Goal: Participate in discussion

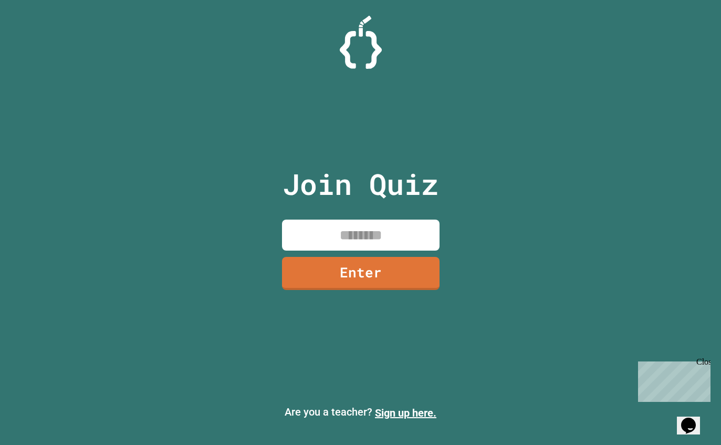
click at [357, 243] on input at bounding box center [361, 234] width 158 height 31
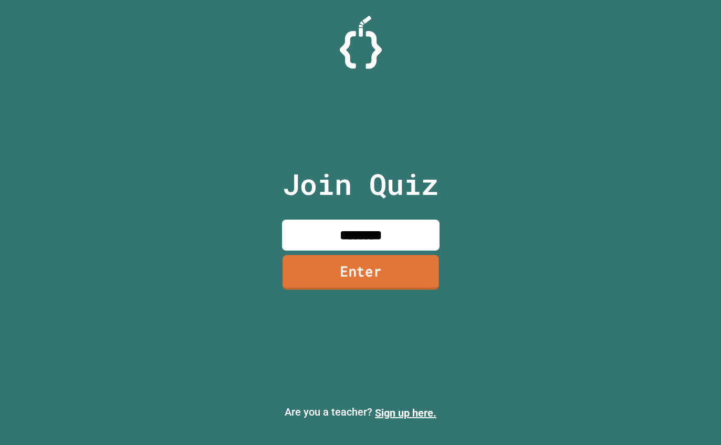
type input "********"
click at [372, 289] on link "Enter" at bounding box center [360, 272] width 156 height 35
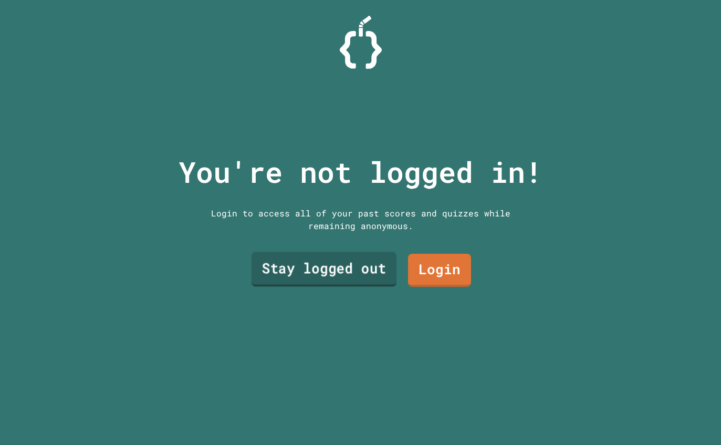
click at [340, 287] on link "Stay logged out" at bounding box center [323, 269] width 145 height 35
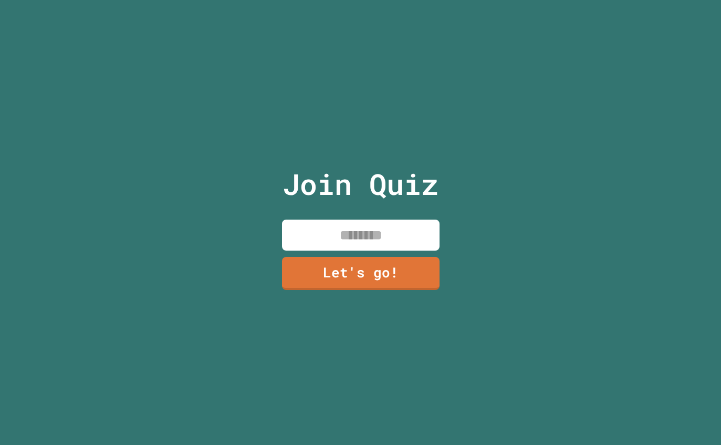
click at [374, 250] on input at bounding box center [361, 234] width 158 height 31
type input "***"
click at [352, 289] on link "Let's go!" at bounding box center [360, 272] width 157 height 35
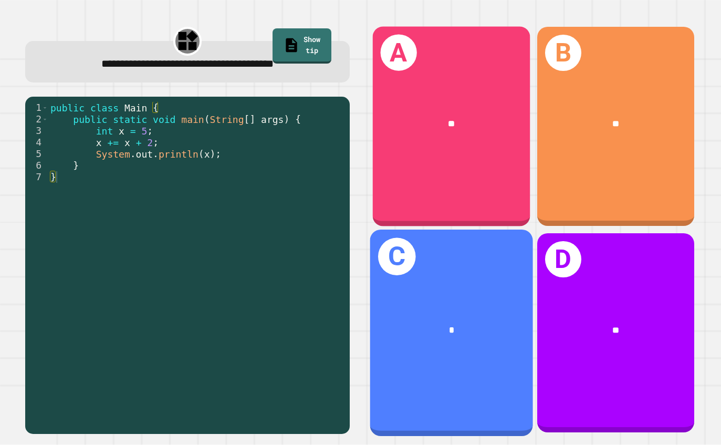
click at [507, 226] on div "A **" at bounding box center [452, 127] width 158 height 200
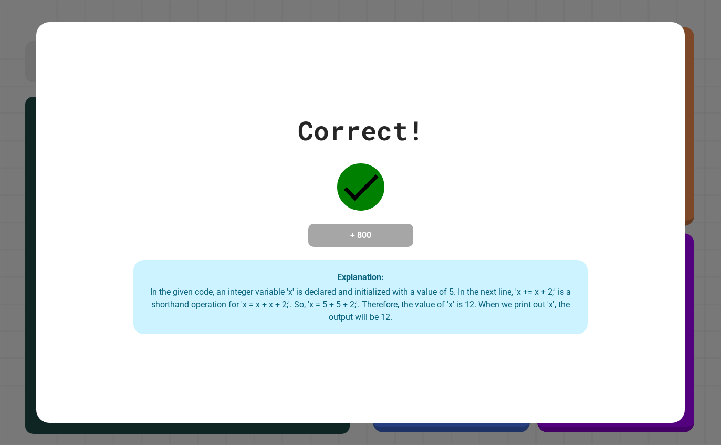
click at [608, 16] on div "Correct! + 800 Explanation: In the given code, an integer variable 'x' is decla…" at bounding box center [360, 222] width 721 height 445
click at [255, 301] on div "Explanation: In the given code, an integer variable 'x' is declared and initial…" at bounding box center [360, 297] width 454 height 75
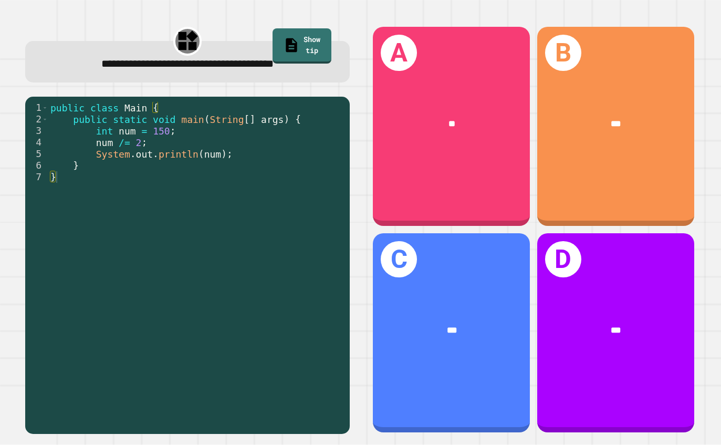
click at [425, 179] on div "A **" at bounding box center [451, 126] width 157 height 199
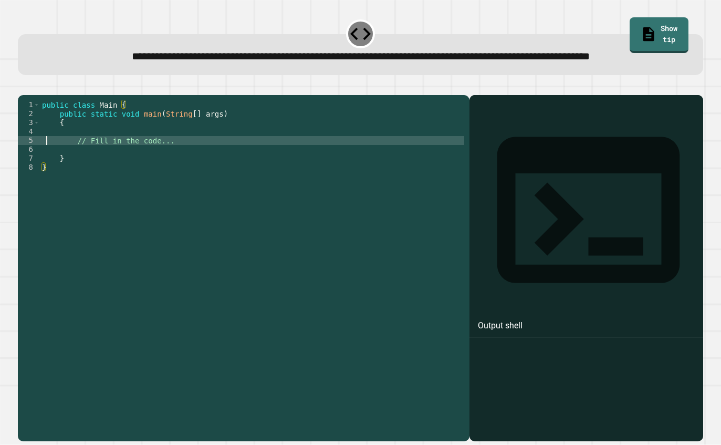
click at [48, 175] on div "public class Main { public static void main ( String [ ] args ) { // Fill in th…" at bounding box center [252, 274] width 424 height 348
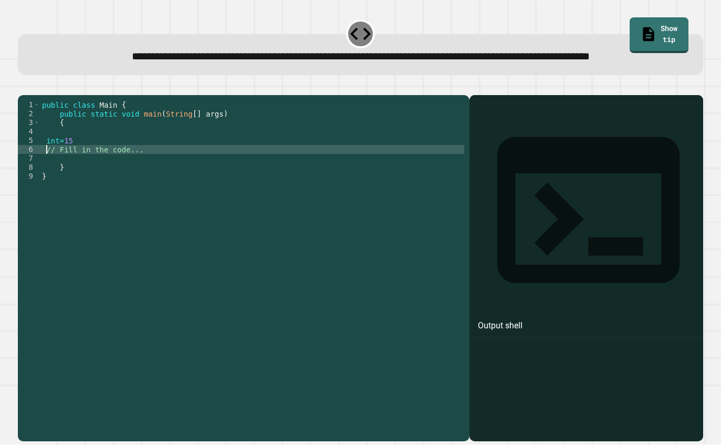
scroll to position [0, 1]
type textarea "**********"
click at [65, 173] on div "public class Main { public static void main ( String [ ] args ) { int = 15 int …" at bounding box center [254, 274] width 420 height 348
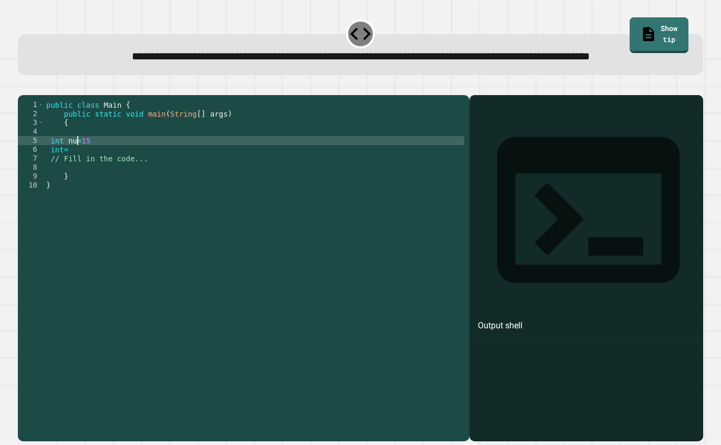
type textarea "**********"
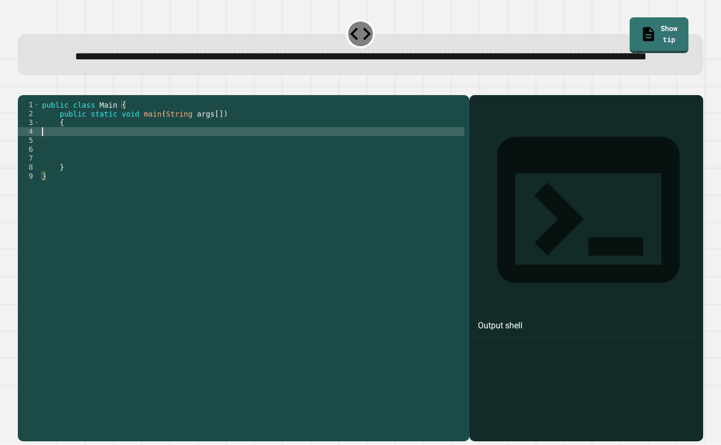
click at [54, 169] on div "public class Main { public static void main ( String args [ ]) { } }" at bounding box center [252, 274] width 424 height 348
type textarea "*"
click at [46, 165] on div "public class Main { public static void main ( String args [ ]) { system . out .…" at bounding box center [252, 274] width 424 height 348
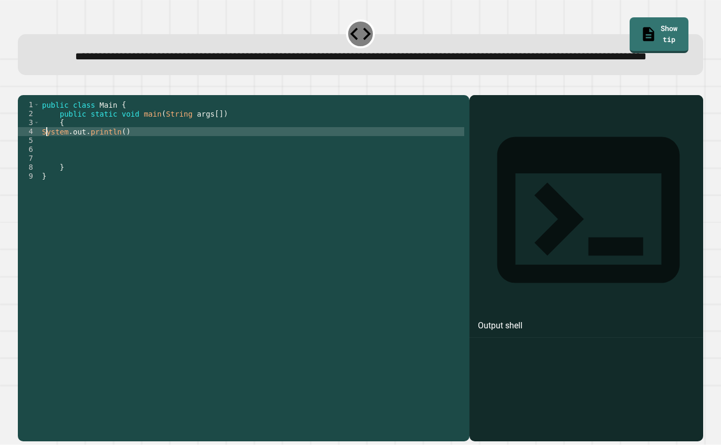
scroll to position [0, 1]
click at [125, 165] on div "public class Main { public static void main ( String args [ ]) { System . out .…" at bounding box center [252, 274] width 424 height 348
click at [127, 166] on div "public class Main { public static void main ( String args [ ]) { System . out .…" at bounding box center [252, 274] width 424 height 348
click at [155, 165] on div "public class Main { public static void main ( String args [ ]) { System . out .…" at bounding box center [252, 274] width 424 height 348
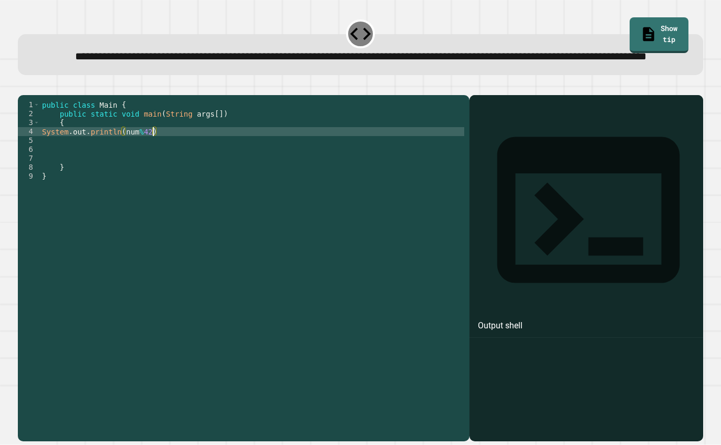
click at [154, 169] on div "public class Main { public static void main ( String args [ ]) { System . out .…" at bounding box center [252, 274] width 424 height 348
click at [148, 162] on div "public class Main { public static void main ( String args [ ]) { System . out .…" at bounding box center [252, 274] width 424 height 348
click at [155, 166] on div "public class Main { public static void main ( String args [ ]) { System . out .…" at bounding box center [252, 274] width 424 height 348
click at [165, 164] on div "public class Main { public static void main ( String args [ ]) { System . out .…" at bounding box center [252, 274] width 424 height 348
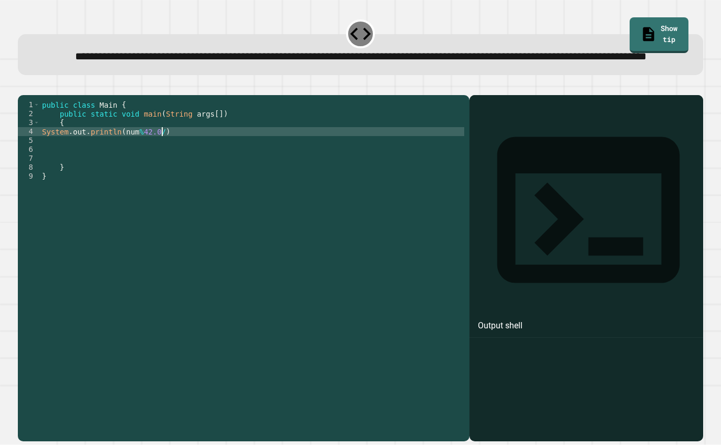
click at [166, 166] on div "public class Main { public static void main ( String args [ ]) { System . out .…" at bounding box center [252, 274] width 424 height 348
click at [23, 87] on icon "button" at bounding box center [23, 87] width 0 height 0
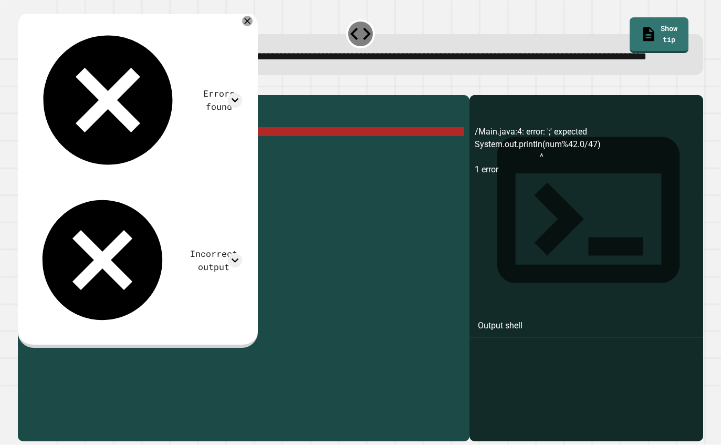
click at [144, 167] on div "public class Main { public static void main ( String args [ ]) { System . out .…" at bounding box center [252, 274] width 424 height 348
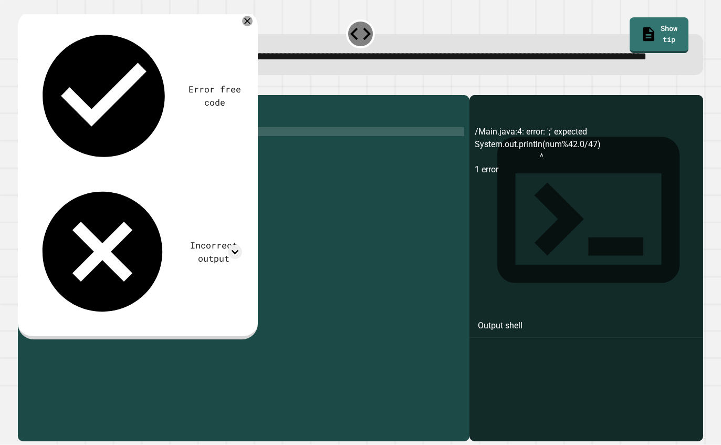
type textarea "**********"
click at [33, 97] on icon "button" at bounding box center [30, 92] width 6 height 7
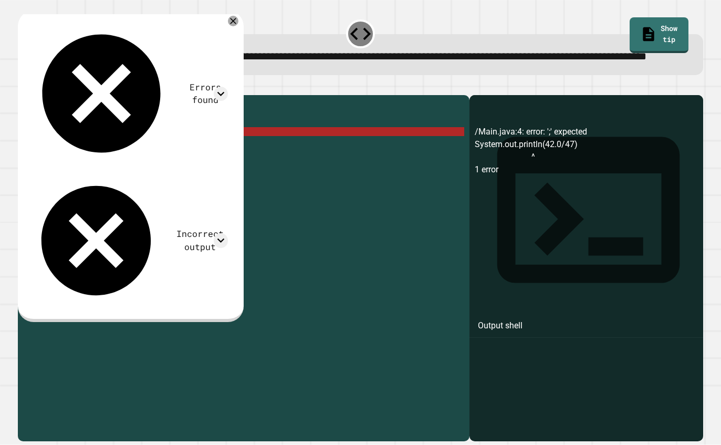
click at [238, 26] on icon at bounding box center [233, 21] width 11 height 11
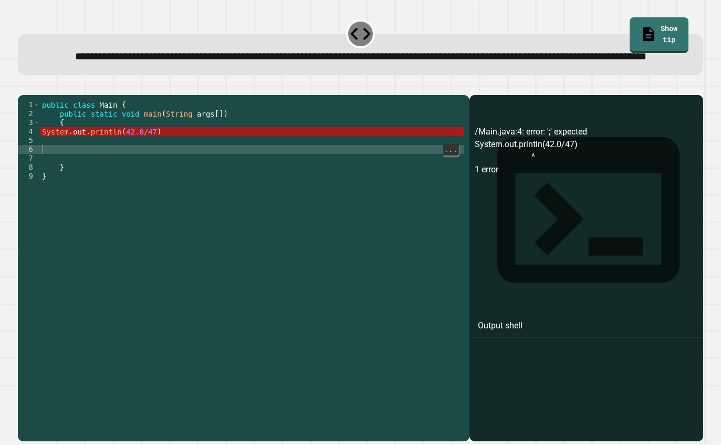
click at [46, 175] on div "public class Main { public static void main ( String args [ ]) { System . out .…" at bounding box center [252, 274] width 424 height 348
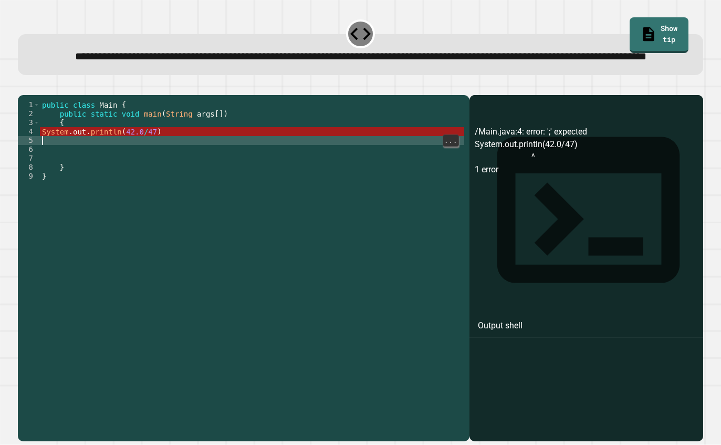
scroll to position [0, 0]
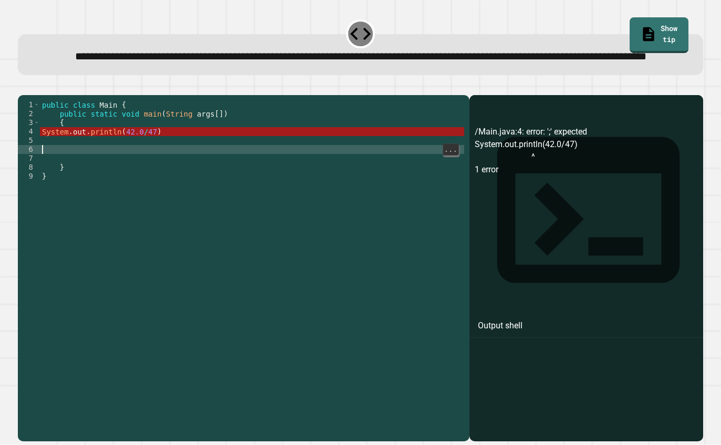
click at [48, 187] on div "public class Main { public static void main ( String args [ ]) { System . out .…" at bounding box center [252, 274] width 424 height 348
